Goal: Contribute content: Add original content to the website for others to see

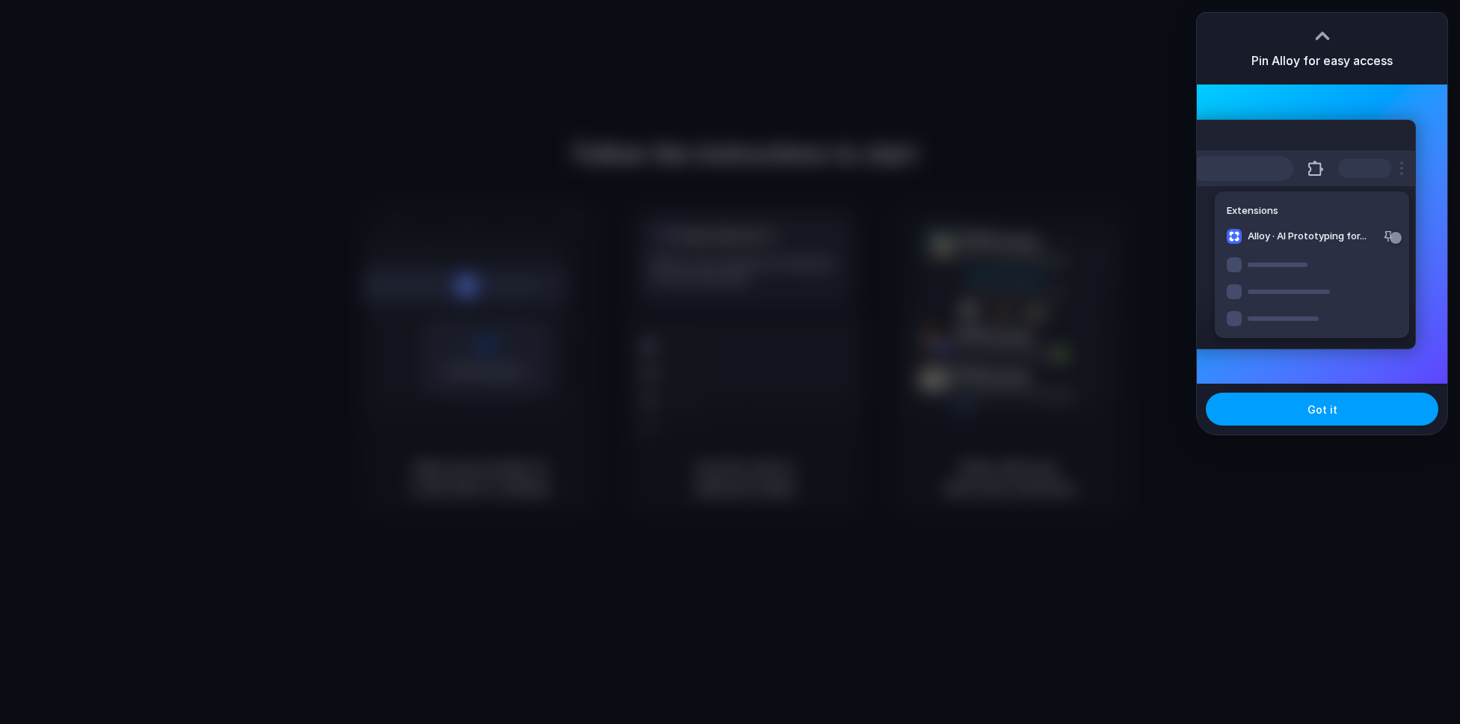
click at [1353, 411] on button "Got it" at bounding box center [1322, 408] width 233 height 33
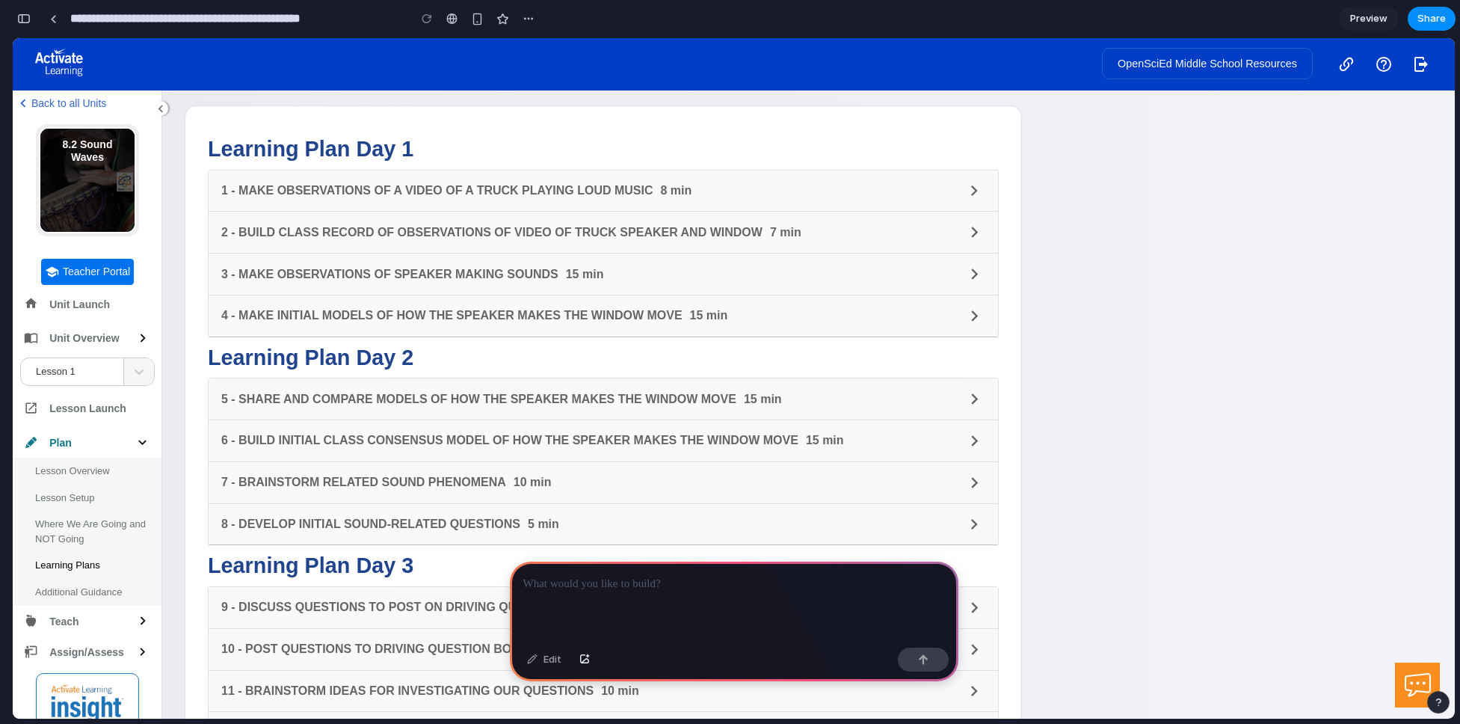
click at [650, 584] on p at bounding box center [734, 584] width 422 height 18
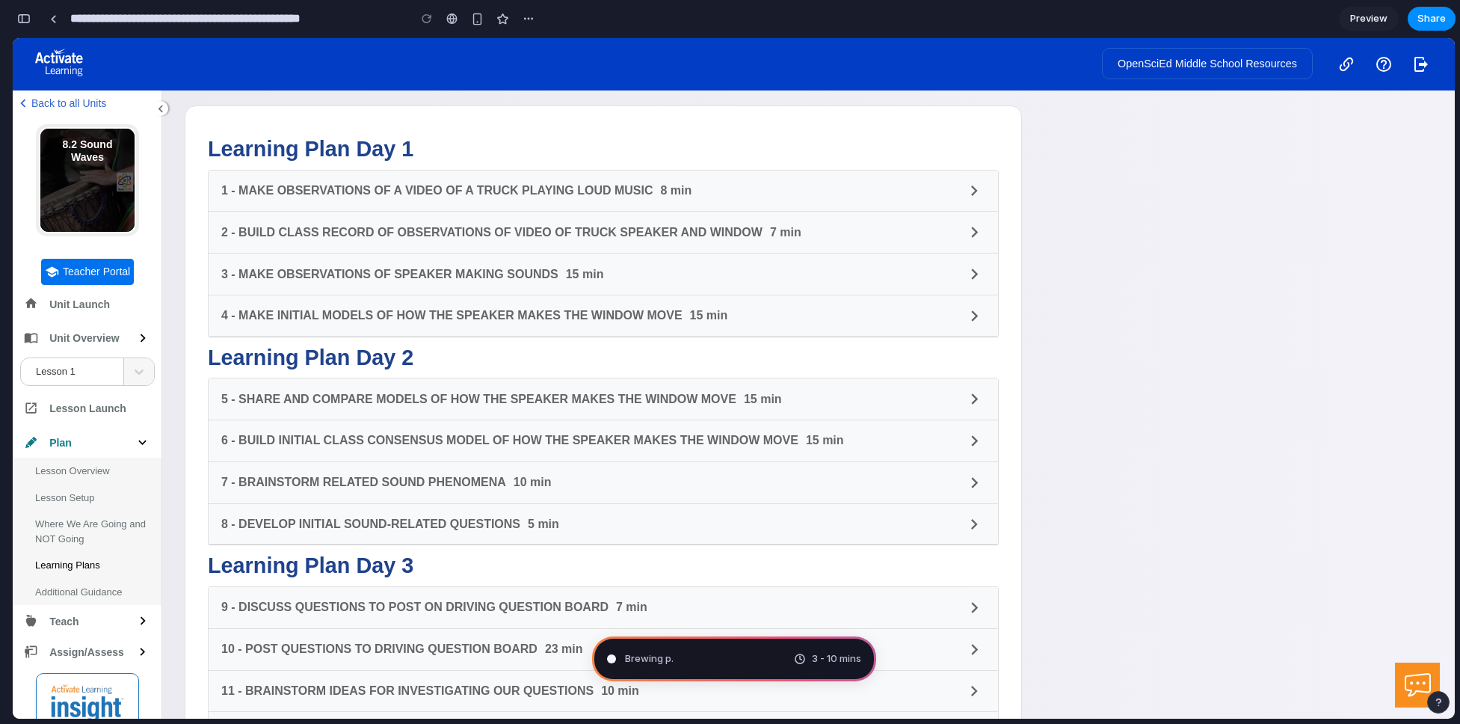
type input "**********"
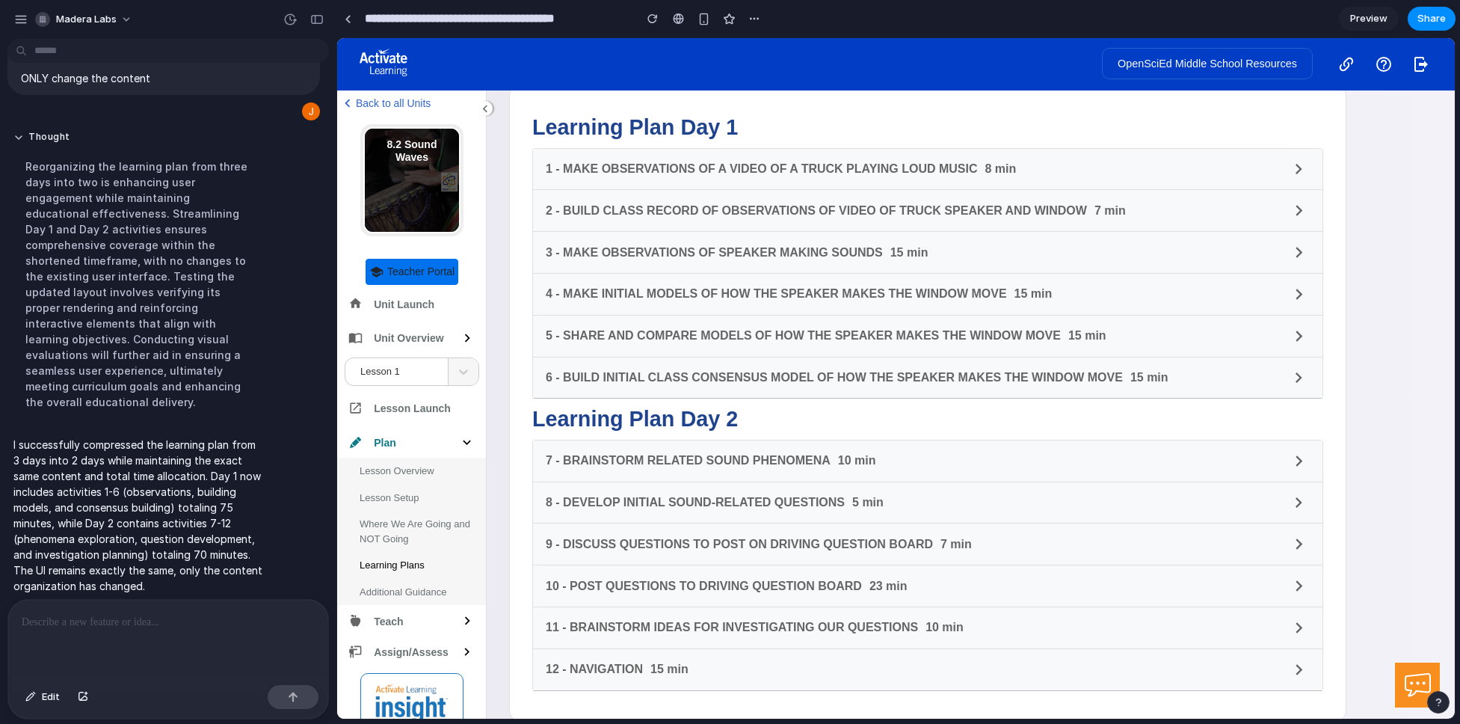
scroll to position [17, 0]
